Goal: Information Seeking & Learning: Learn about a topic

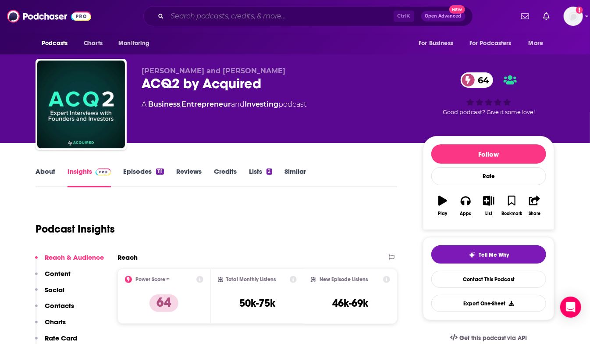
click at [183, 14] on input "Search podcasts, credits, & more..." at bounding box center [280, 16] width 226 height 14
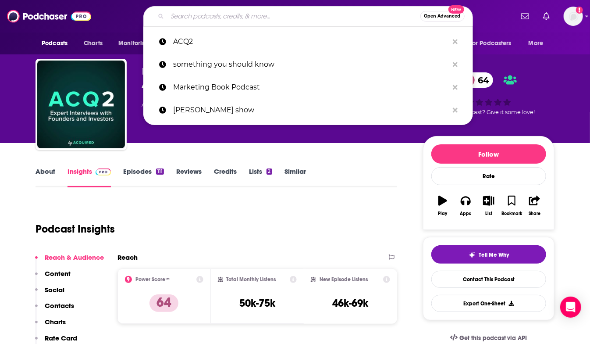
paste input "Love In Action Podcast"
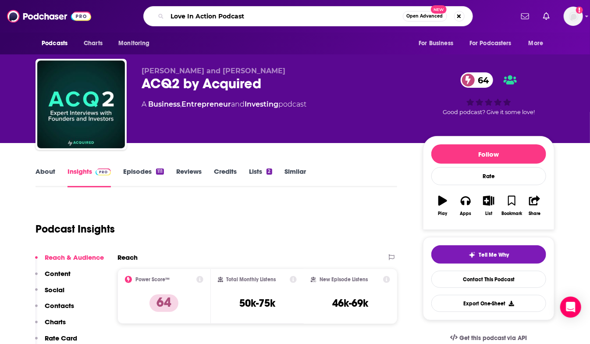
type input "Love In Action Podcast"
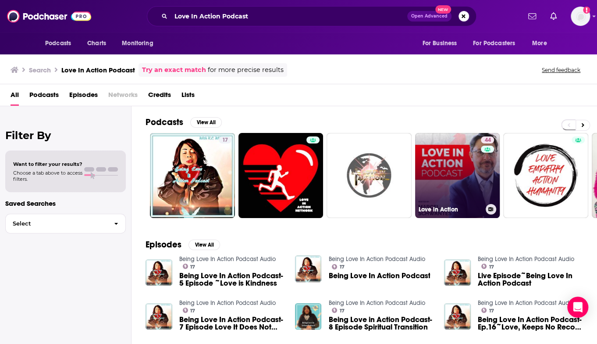
click at [440, 182] on link "44 Love in Action" at bounding box center [457, 175] width 85 height 85
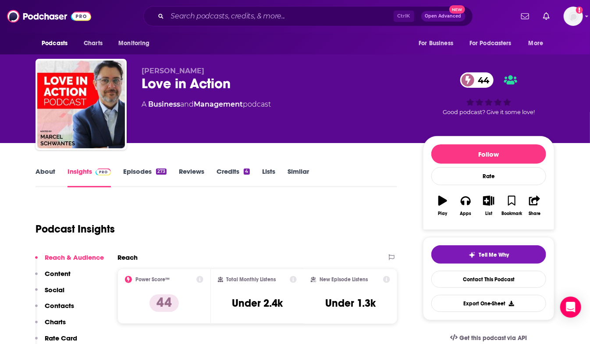
click at [44, 174] on link "About" at bounding box center [46, 177] width 20 height 20
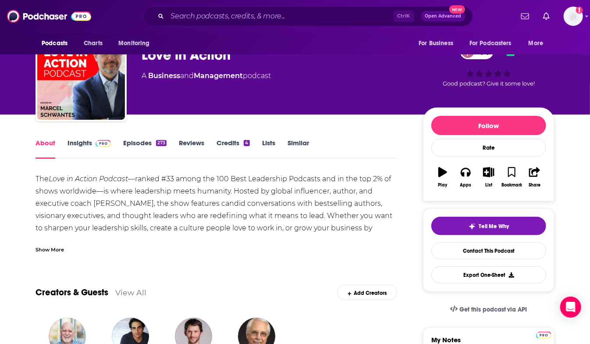
scroll to position [44, 0]
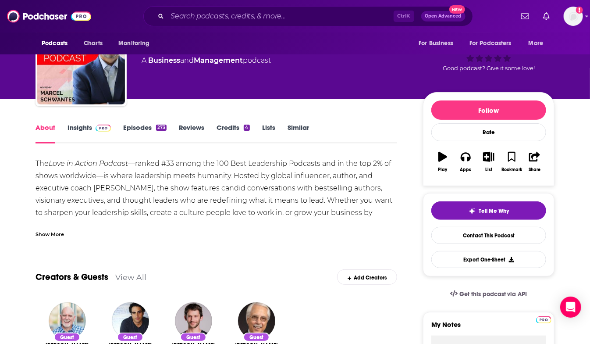
click at [49, 234] on div "Show More" at bounding box center [50, 233] width 28 height 8
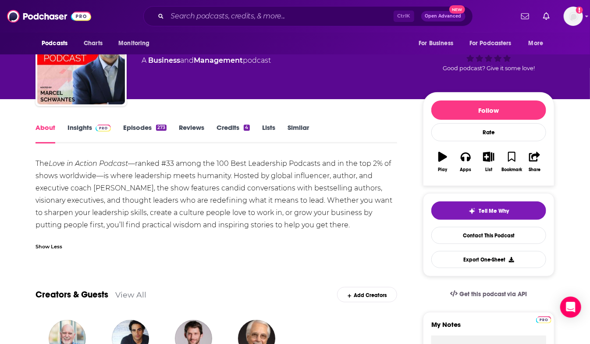
click at [66, 194] on div "The Love in Action Podcast —ranked #33 among the 100 Best Leadership Podcasts a…" at bounding box center [217, 194] width 362 height 74
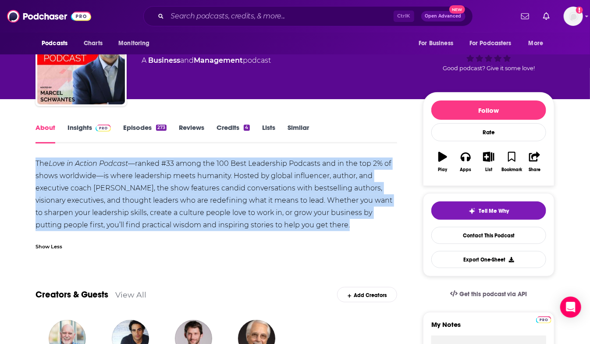
click at [66, 194] on div "The Love in Action Podcast —ranked #33 among the 100 Best Leadership Podcasts a…" at bounding box center [217, 194] width 362 height 74
copy div "The Love in Action Podcast —ranked #33 among the 100 Best Leadership Podcasts a…"
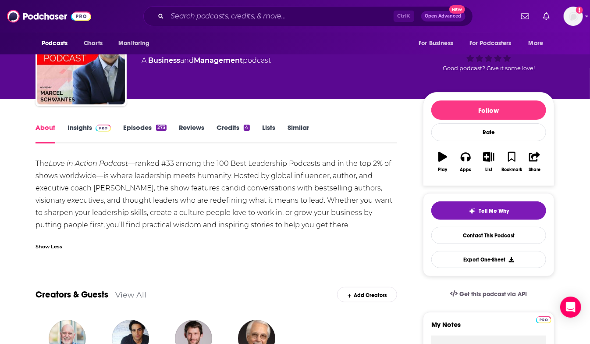
click at [295, 245] on div "Show Less" at bounding box center [217, 242] width 362 height 15
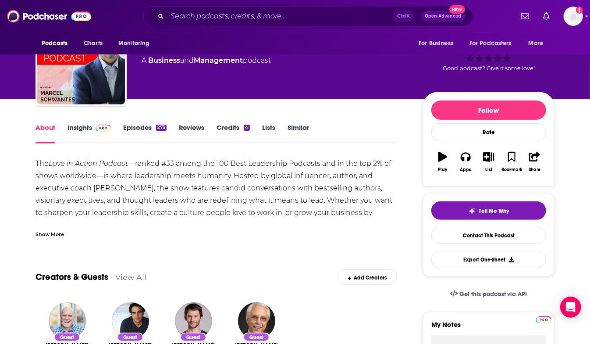
click at [79, 126] on link "Insights" at bounding box center [89, 133] width 43 height 20
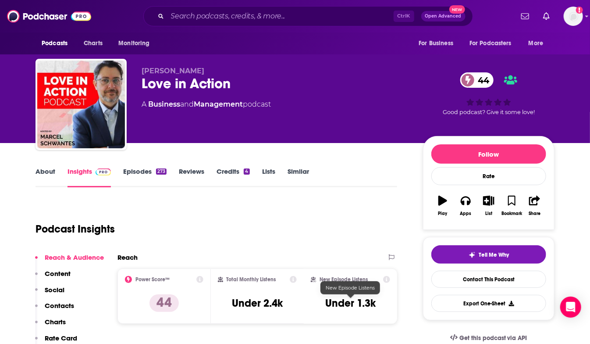
scroll to position [44, 0]
